Goal: Task Accomplishment & Management: Manage account settings

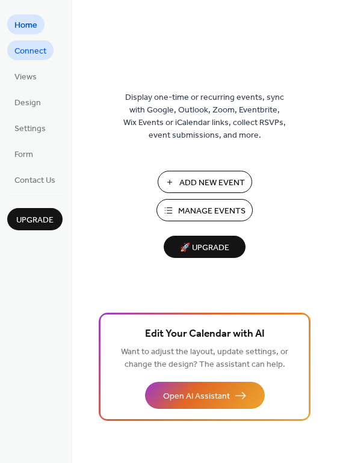
click at [37, 52] on span "Connect" at bounding box center [30, 51] width 32 height 13
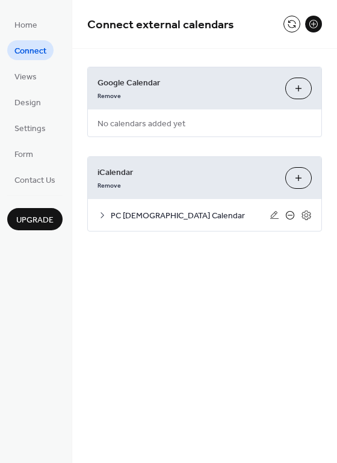
click at [286, 217] on icon at bounding box center [290, 215] width 8 height 8
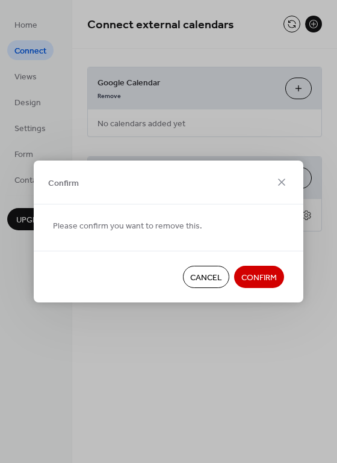
click at [251, 277] on span "Confirm" at bounding box center [258, 278] width 35 height 13
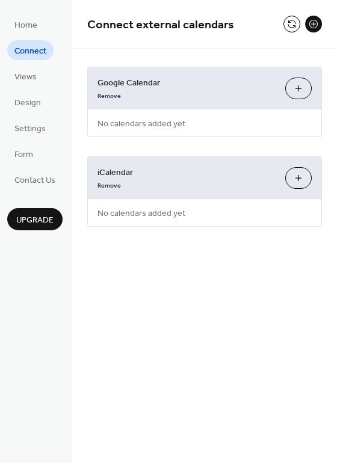
click at [302, 179] on button "Add iCalendar" at bounding box center [298, 178] width 26 height 22
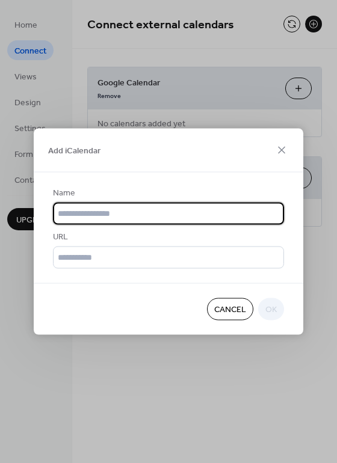
drag, startPoint x: 165, startPoint y: 183, endPoint x: 153, endPoint y: 192, distance: 14.2
click at [165, 183] on div "Name URL" at bounding box center [169, 228] width 270 height 111
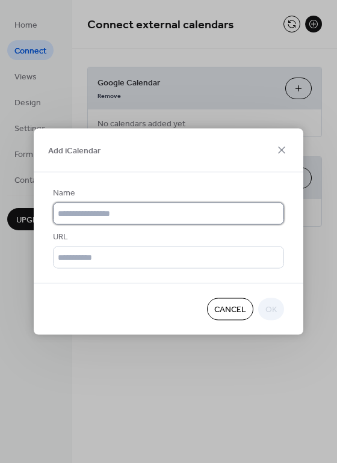
click at [123, 215] on input "text" at bounding box center [168, 214] width 231 height 22
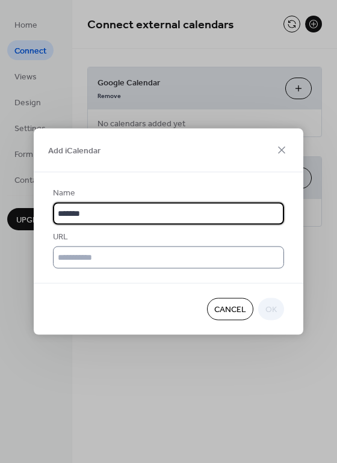
type input "*******"
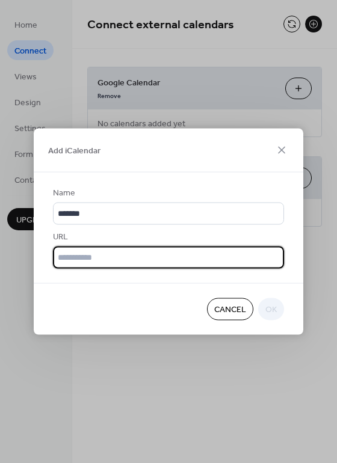
click at [131, 260] on input "text" at bounding box center [168, 258] width 231 height 22
click at [96, 255] on input "text" at bounding box center [168, 258] width 231 height 22
paste input "**********"
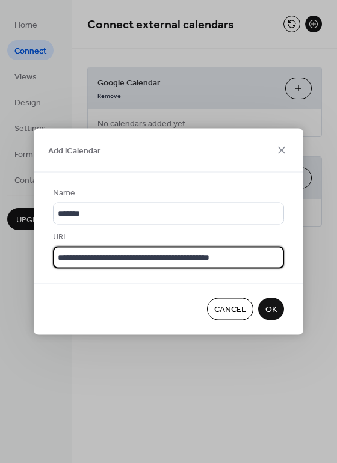
type input "**********"
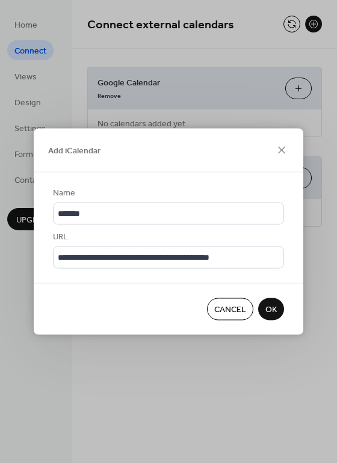
click at [265, 308] on span "OK" at bounding box center [270, 310] width 11 height 13
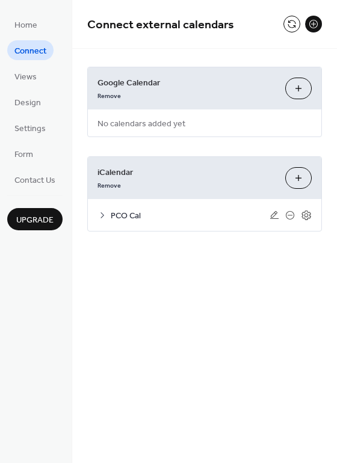
click at [299, 179] on button "Add iCalendar" at bounding box center [298, 178] width 26 height 22
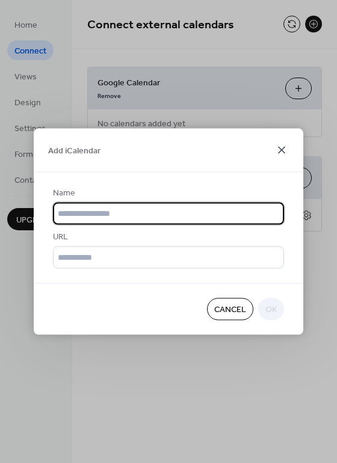
click at [282, 147] on icon at bounding box center [281, 150] width 14 height 14
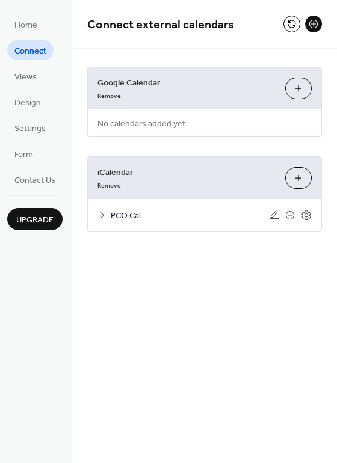
click at [318, 25] on button at bounding box center [313, 24] width 17 height 17
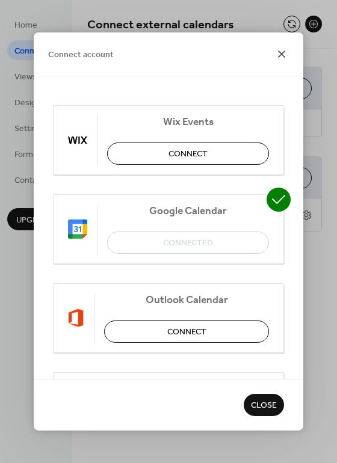
click at [283, 49] on icon at bounding box center [281, 54] width 14 height 14
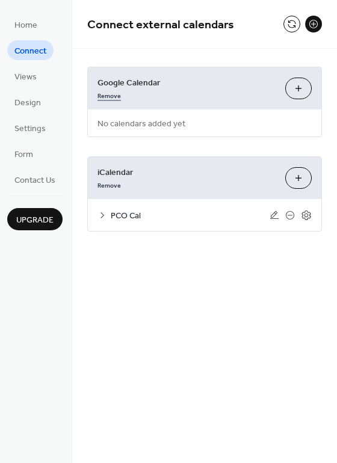
click at [116, 95] on link "Remove" at bounding box center [108, 94] width 23 height 13
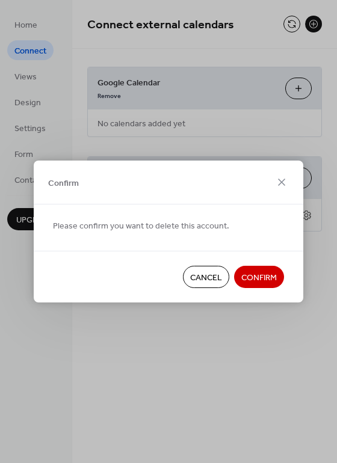
click at [256, 277] on span "Confirm" at bounding box center [258, 278] width 35 height 13
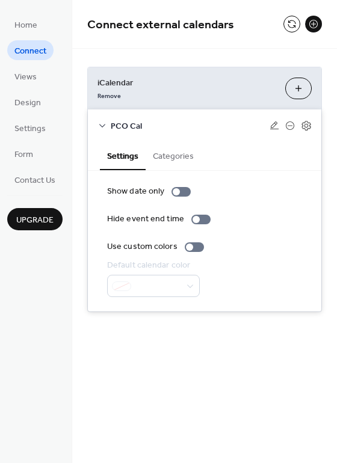
click at [101, 123] on icon at bounding box center [102, 126] width 10 height 10
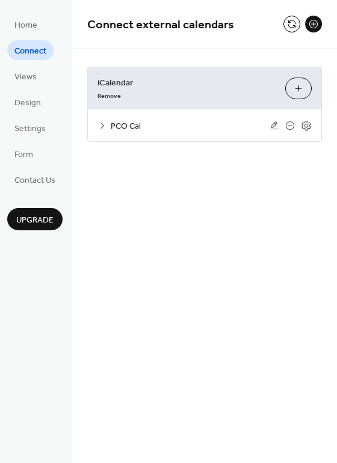
click at [101, 123] on icon at bounding box center [102, 126] width 4 height 6
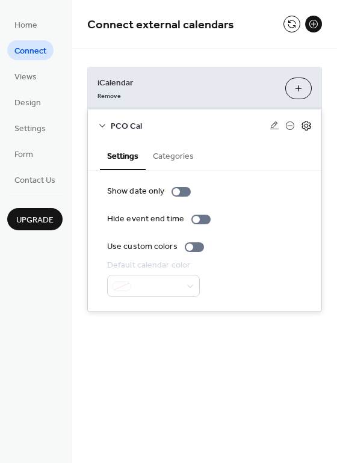
click at [304, 123] on icon at bounding box center [305, 126] width 9 height 10
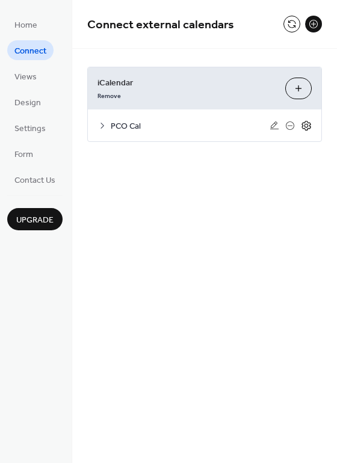
click at [304, 123] on icon at bounding box center [305, 126] width 9 height 10
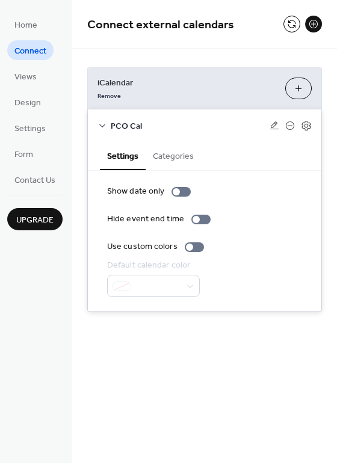
click at [167, 158] on button "Categories" at bounding box center [173, 155] width 55 height 28
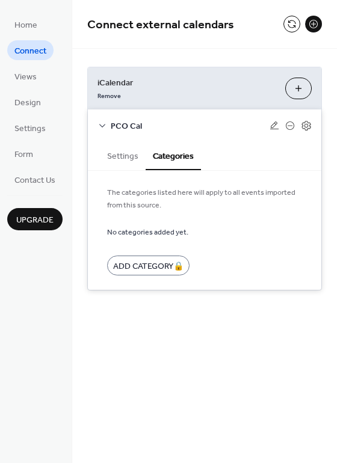
click at [124, 156] on button "Settings" at bounding box center [123, 155] width 46 height 28
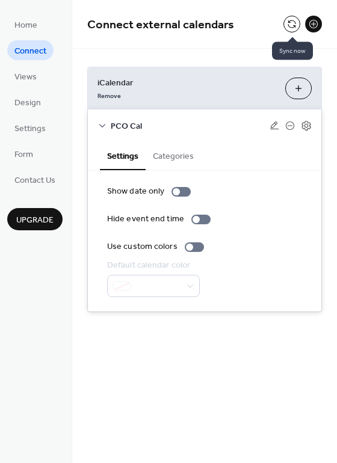
click at [293, 25] on button at bounding box center [291, 24] width 17 height 17
click at [109, 96] on link "Remove" at bounding box center [108, 94] width 23 height 13
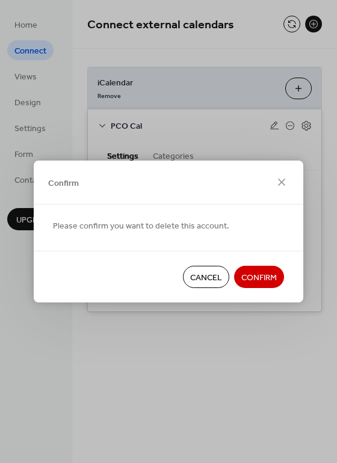
click at [257, 277] on span "Confirm" at bounding box center [258, 278] width 35 height 13
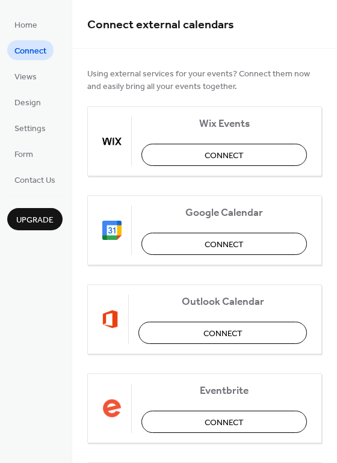
scroll to position [194, 0]
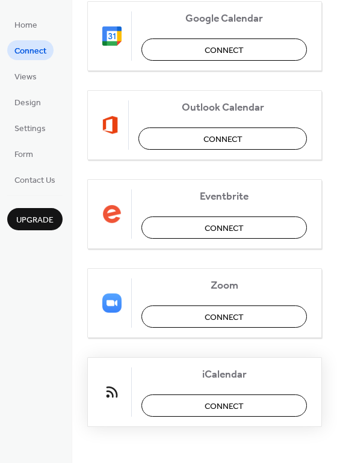
click at [220, 401] on span "Connect" at bounding box center [224, 407] width 39 height 13
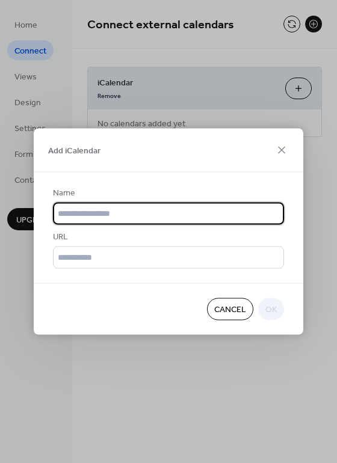
scroll to position [0, 0]
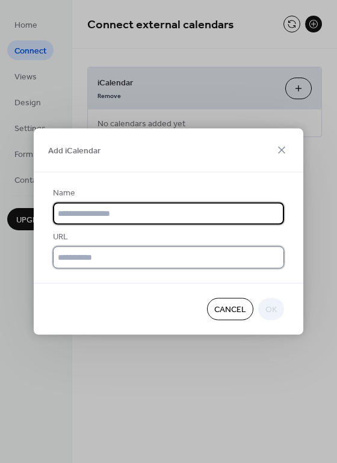
click at [91, 256] on input "text" at bounding box center [168, 258] width 231 height 22
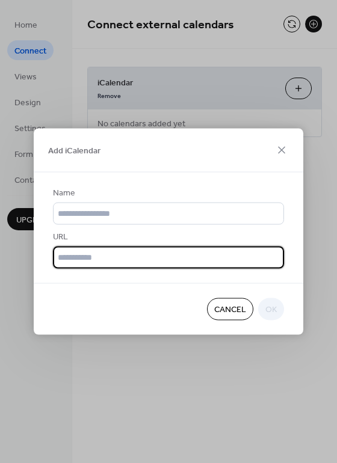
click at [93, 256] on input "text" at bounding box center [168, 258] width 231 height 22
click at [130, 255] on input "text" at bounding box center [168, 258] width 231 height 22
paste input "**********"
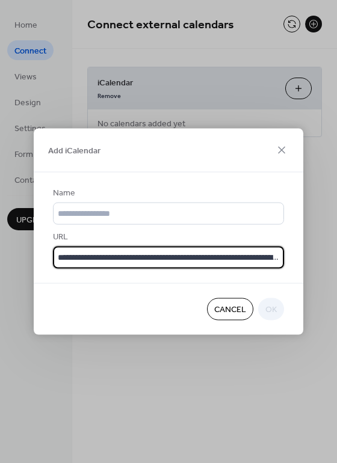
scroll to position [0, 651]
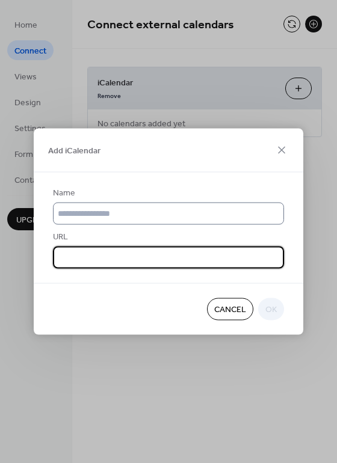
type input "**********"
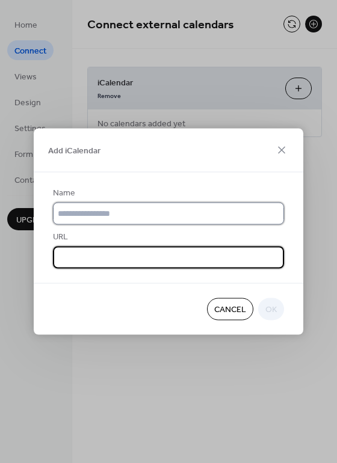
scroll to position [0, 0]
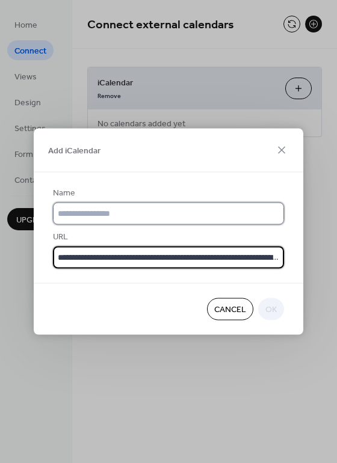
click at [90, 215] on input "text" at bounding box center [168, 214] width 231 height 22
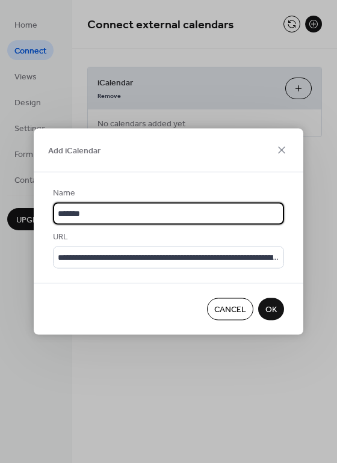
type input "*******"
click at [259, 307] on button "OK" at bounding box center [271, 309] width 26 height 22
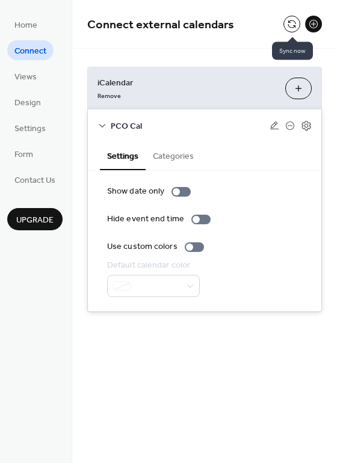
click at [289, 23] on button at bounding box center [291, 24] width 17 height 17
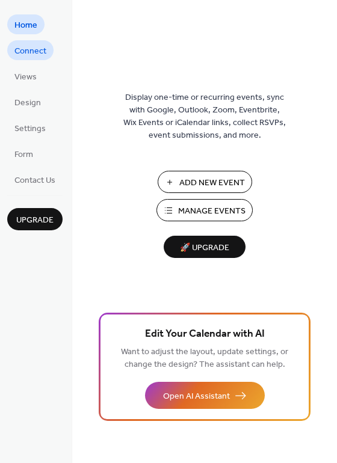
click at [34, 53] on span "Connect" at bounding box center [30, 51] width 32 height 13
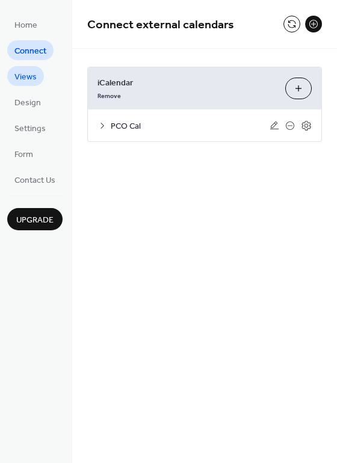
click at [29, 72] on span "Views" at bounding box center [25, 77] width 22 height 13
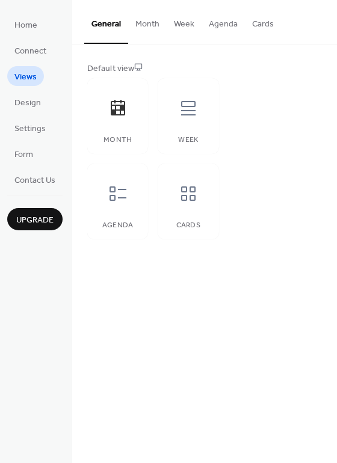
click at [149, 28] on button "Month" at bounding box center [147, 21] width 39 height 43
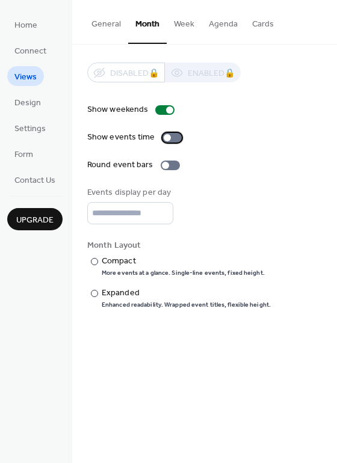
click at [167, 137] on div at bounding box center [167, 137] width 7 height 7
click at [96, 294] on div at bounding box center [94, 293] width 7 height 7
click at [185, 26] on button "Week" at bounding box center [184, 21] width 35 height 43
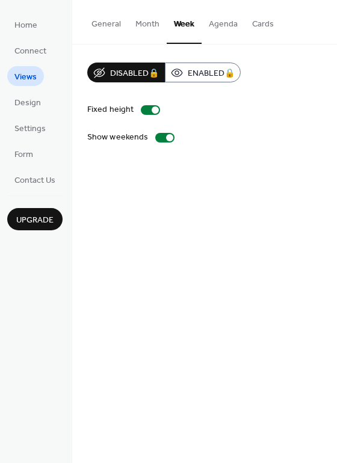
click at [152, 26] on button "Month" at bounding box center [147, 21] width 39 height 43
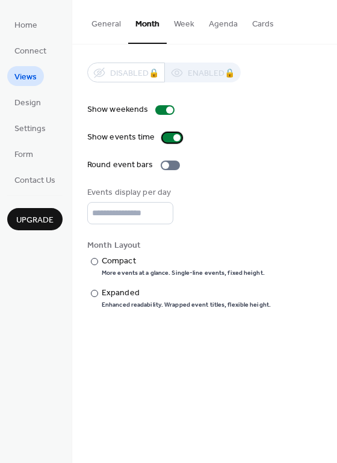
click at [173, 141] on div at bounding box center [171, 138] width 19 height 10
click at [170, 139] on div at bounding box center [171, 138] width 19 height 10
click at [102, 28] on button "General" at bounding box center [106, 21] width 44 height 43
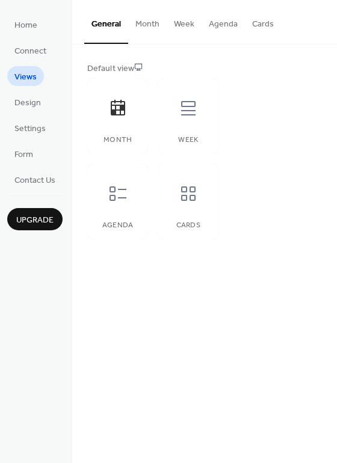
click at [143, 26] on button "Month" at bounding box center [147, 21] width 39 height 43
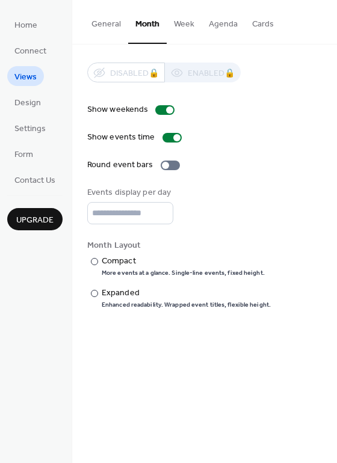
click at [185, 25] on button "Week" at bounding box center [184, 21] width 35 height 43
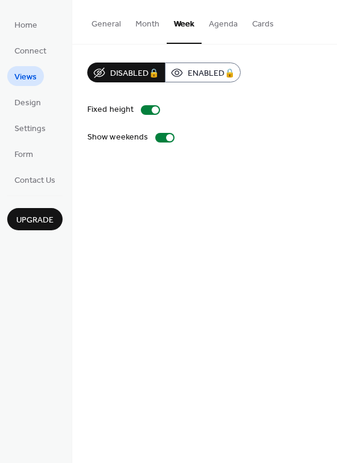
click at [152, 26] on button "Month" at bounding box center [147, 21] width 39 height 43
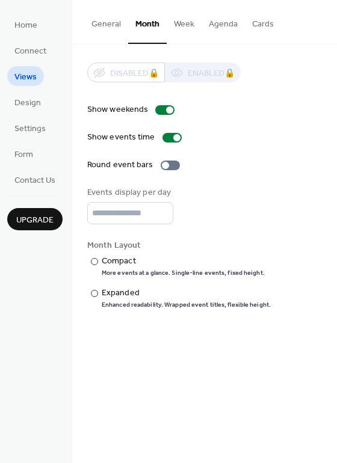
click at [228, 28] on button "Agenda" at bounding box center [223, 21] width 43 height 43
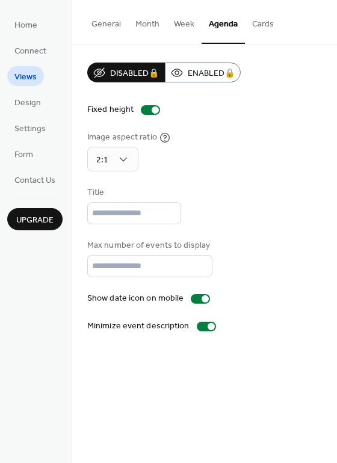
click at [257, 27] on button "Cards" at bounding box center [263, 21] width 36 height 43
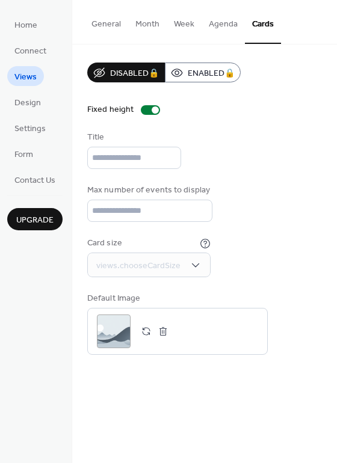
click at [149, 26] on button "Month" at bounding box center [147, 21] width 39 height 43
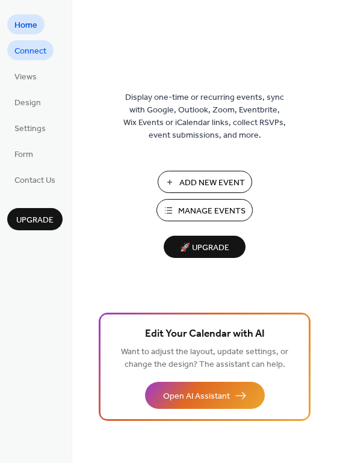
click at [32, 52] on span "Connect" at bounding box center [30, 51] width 32 height 13
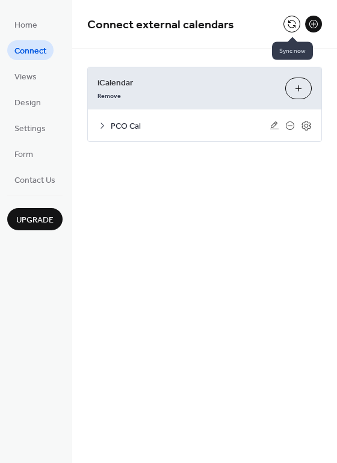
click at [292, 22] on button at bounding box center [291, 24] width 17 height 17
click at [101, 125] on icon at bounding box center [102, 126] width 10 height 10
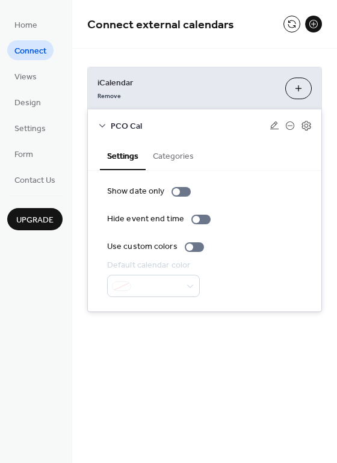
click at [168, 158] on button "Categories" at bounding box center [173, 155] width 55 height 28
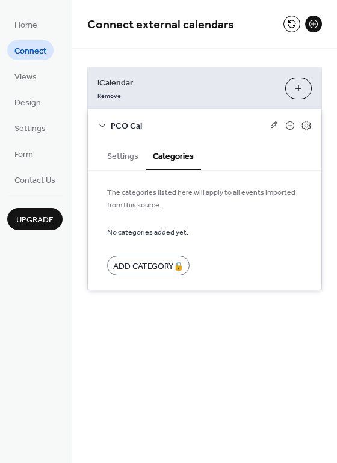
click at [125, 156] on button "Settings" at bounding box center [123, 155] width 46 height 28
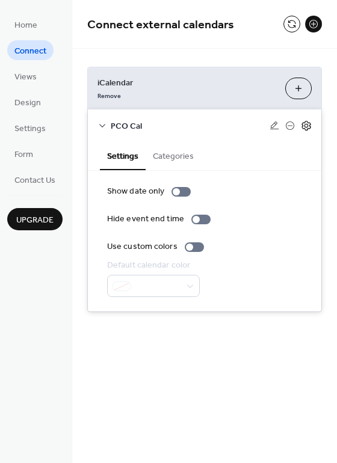
click at [310, 127] on icon at bounding box center [306, 125] width 11 height 11
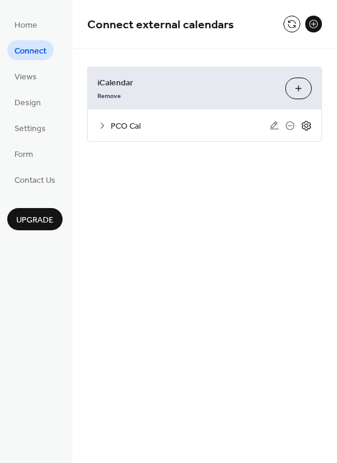
click at [310, 126] on icon at bounding box center [306, 125] width 11 height 11
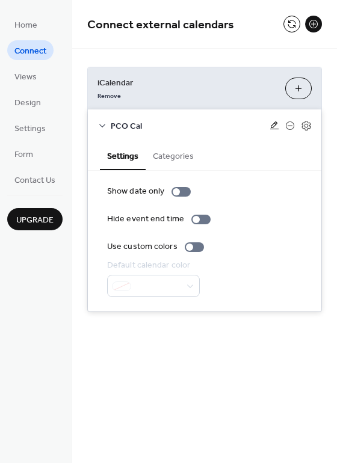
click at [274, 127] on icon at bounding box center [275, 126] width 10 height 10
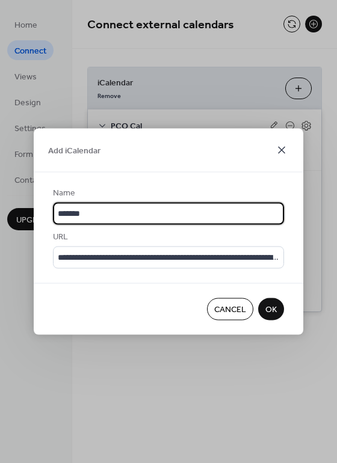
click at [280, 153] on icon at bounding box center [281, 150] width 14 height 14
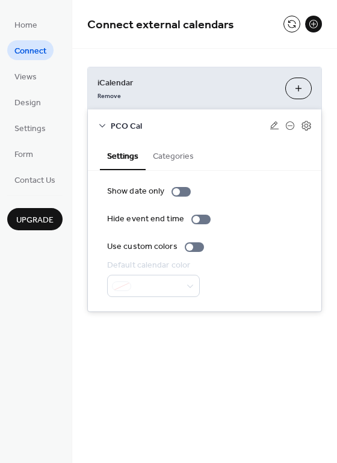
click at [223, 363] on div "Connect external calendars iCalendar Remove Add iCalendar PCO Cal Settings Cate…" at bounding box center [204, 231] width 265 height 463
click at [291, 25] on button at bounding box center [291, 24] width 17 height 17
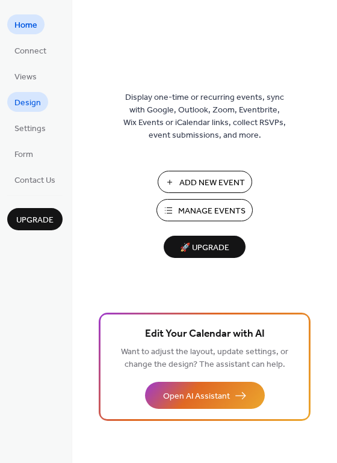
click at [34, 97] on span "Design" at bounding box center [27, 103] width 26 height 13
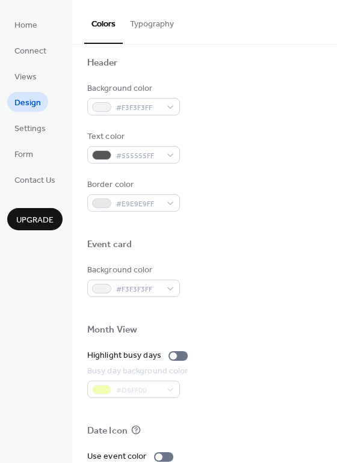
scroll to position [515, 0]
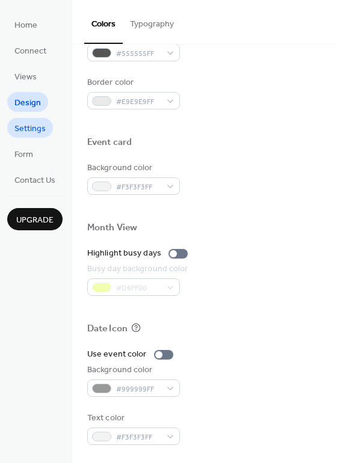
click at [32, 130] on span "Settings" at bounding box center [29, 129] width 31 height 13
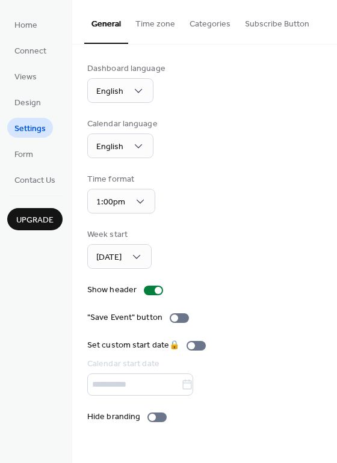
click at [148, 27] on button "Time zone" at bounding box center [155, 21] width 54 height 43
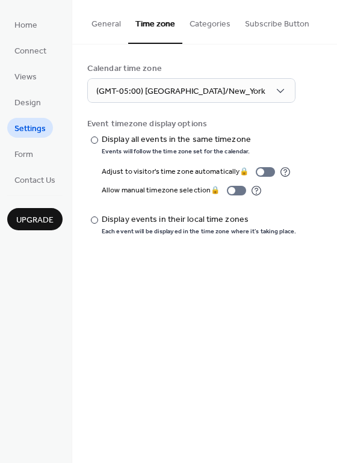
click at [200, 27] on button "Categories" at bounding box center [209, 21] width 55 height 43
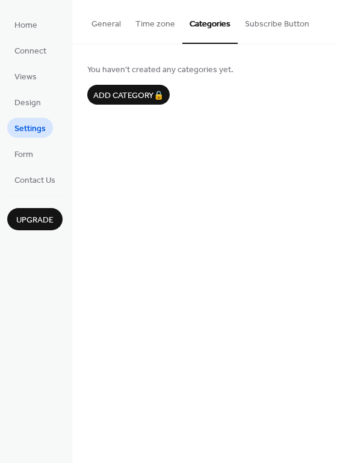
click at [264, 27] on button "Subscribe Button" at bounding box center [277, 21] width 79 height 43
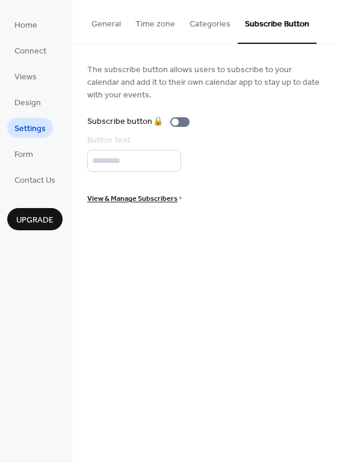
click at [111, 26] on button "General" at bounding box center [106, 21] width 44 height 43
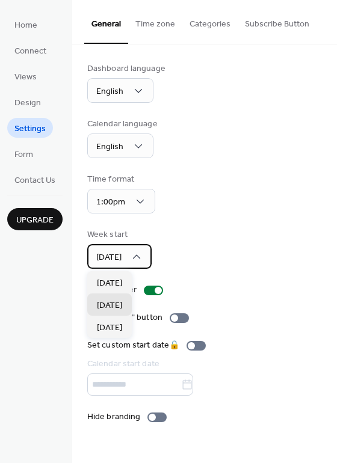
click at [127, 262] on div "Monday" at bounding box center [119, 256] width 64 height 25
click at [114, 282] on span "Sunday" at bounding box center [109, 283] width 25 height 13
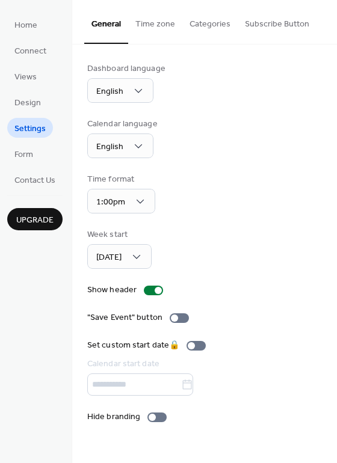
click at [272, 230] on div "Week start Sunday" at bounding box center [204, 249] width 235 height 40
click at [165, 26] on button "Time zone" at bounding box center [155, 21] width 54 height 43
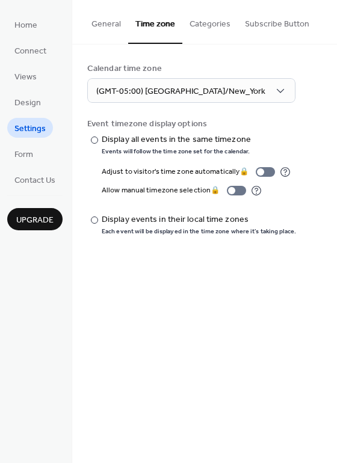
click at [200, 25] on button "Categories" at bounding box center [209, 21] width 55 height 43
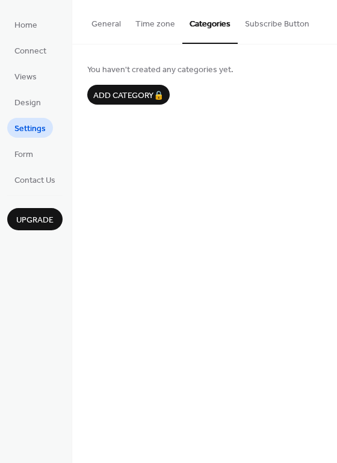
click at [247, 26] on button "Subscribe Button" at bounding box center [277, 21] width 79 height 43
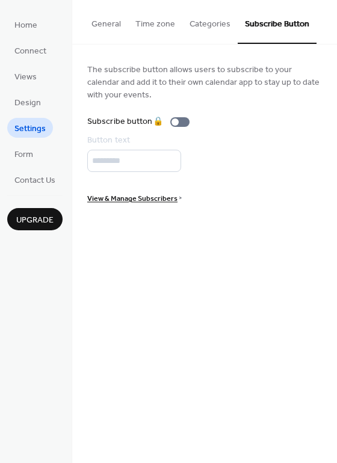
click at [106, 23] on button "General" at bounding box center [106, 21] width 44 height 43
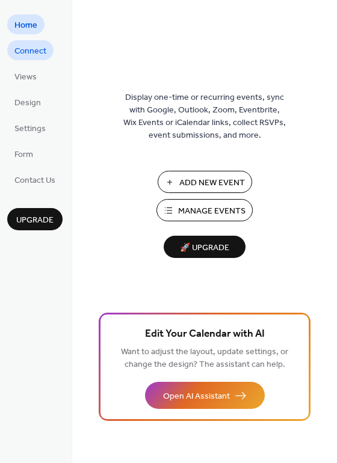
click at [40, 54] on span "Connect" at bounding box center [30, 51] width 32 height 13
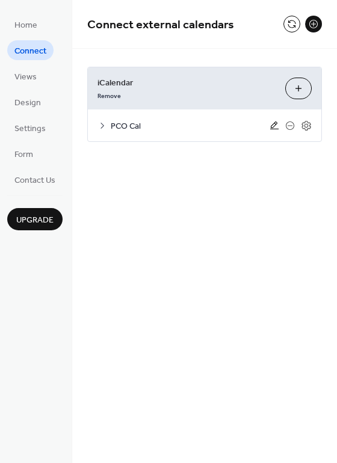
click at [276, 125] on icon at bounding box center [275, 126] width 10 height 10
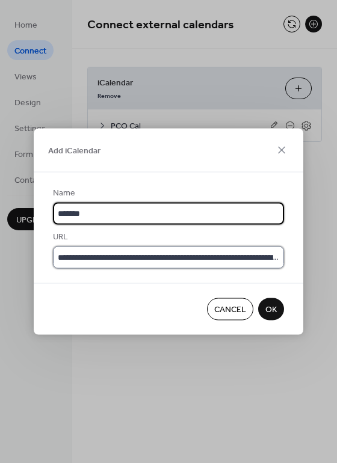
click at [120, 249] on input "**********" at bounding box center [168, 258] width 231 height 22
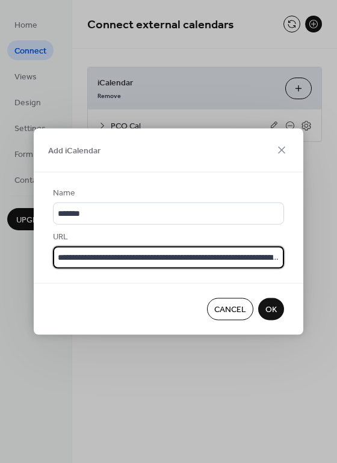
click at [120, 249] on input "**********" at bounding box center [168, 258] width 231 height 22
paste input "********"
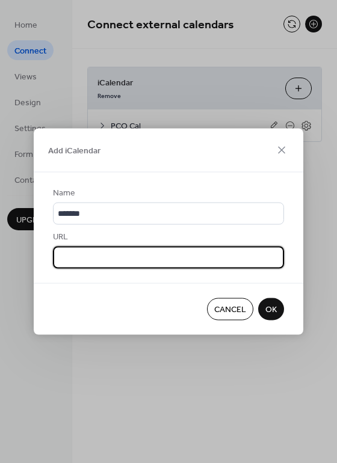
type input "**********"
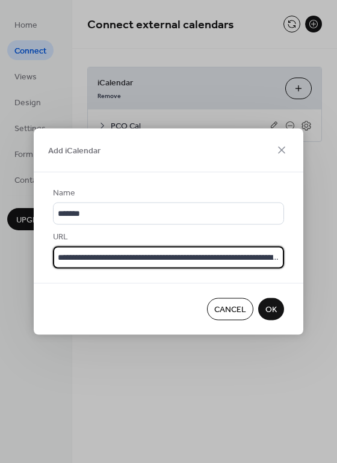
click at [268, 309] on span "OK" at bounding box center [270, 310] width 11 height 13
